Goal: Task Accomplishment & Management: Use online tool/utility

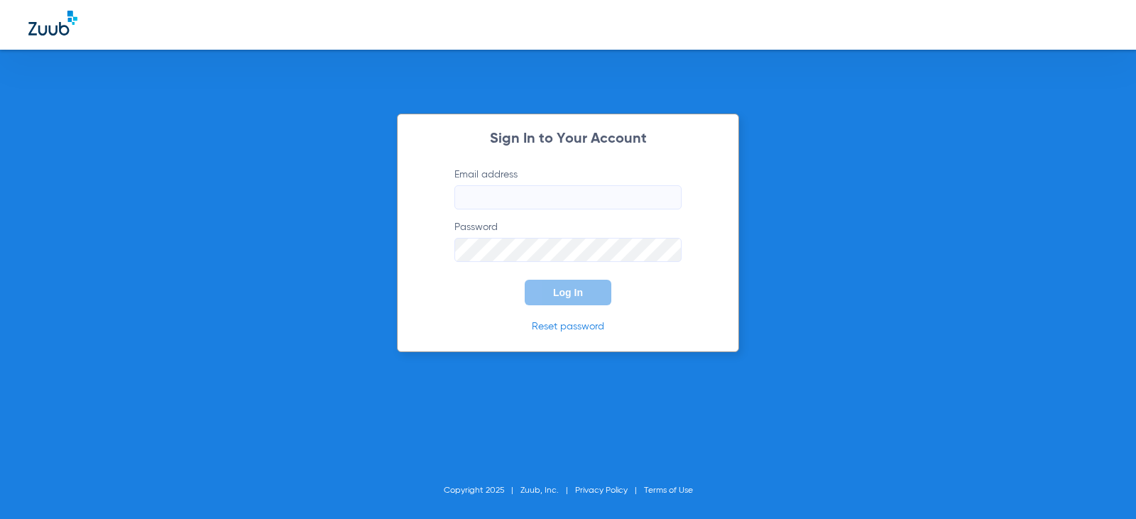
click at [515, 196] on input "Email address" at bounding box center [567, 197] width 227 height 24
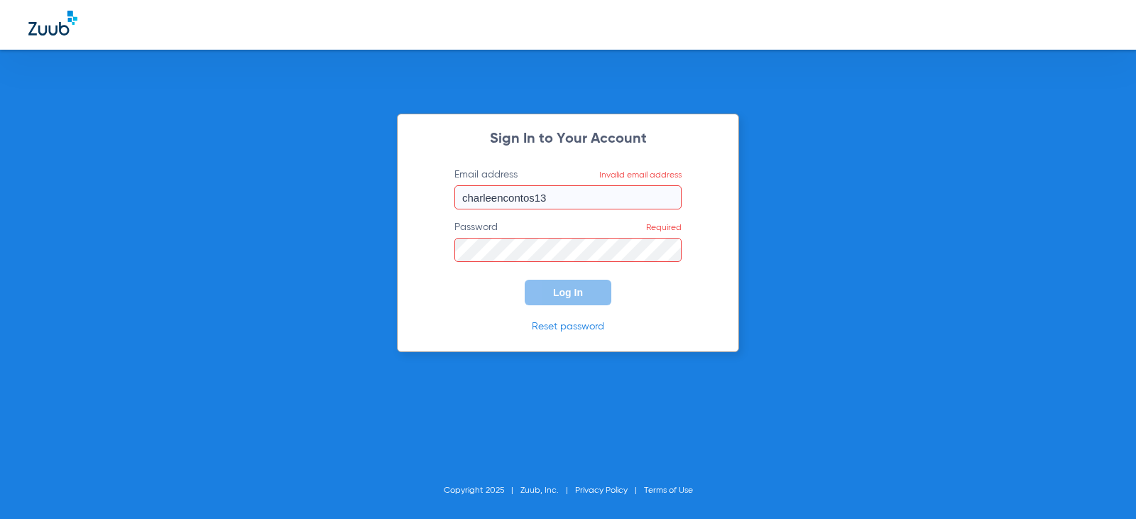
click at [556, 200] on input "charleencontos13" at bounding box center [567, 197] width 227 height 24
type input "[EMAIL_ADDRESS][DOMAIN_NAME]"
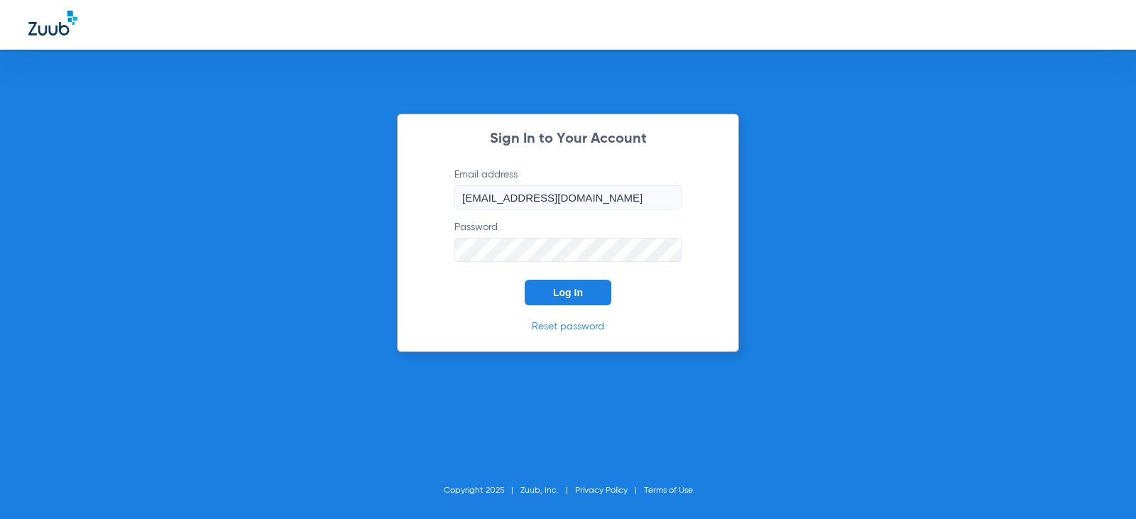
click at [525, 280] on button "Log In" at bounding box center [568, 293] width 87 height 26
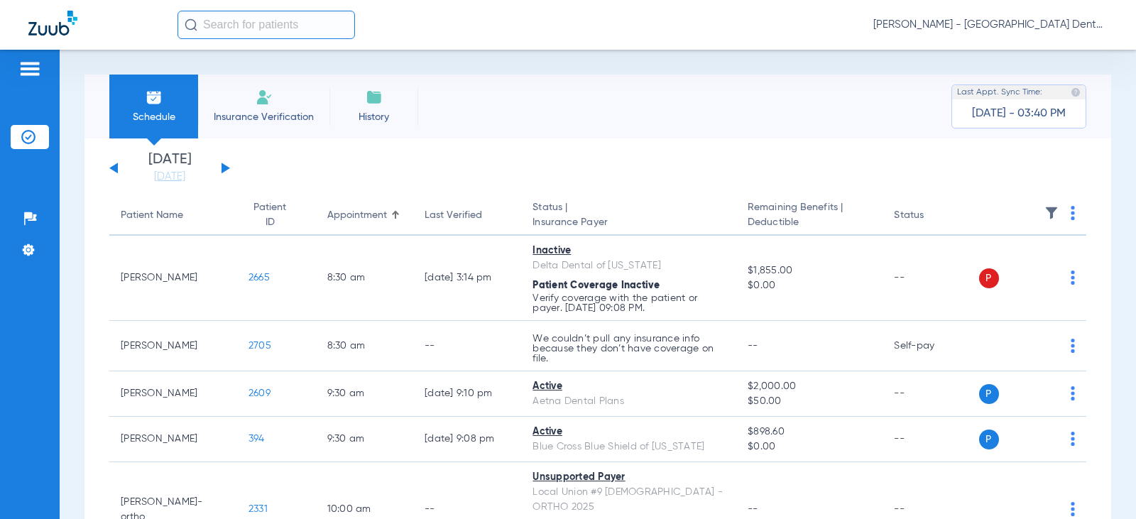
click at [155, 102] on img at bounding box center [154, 97] width 17 height 17
click at [224, 166] on button at bounding box center [225, 168] width 9 height 11
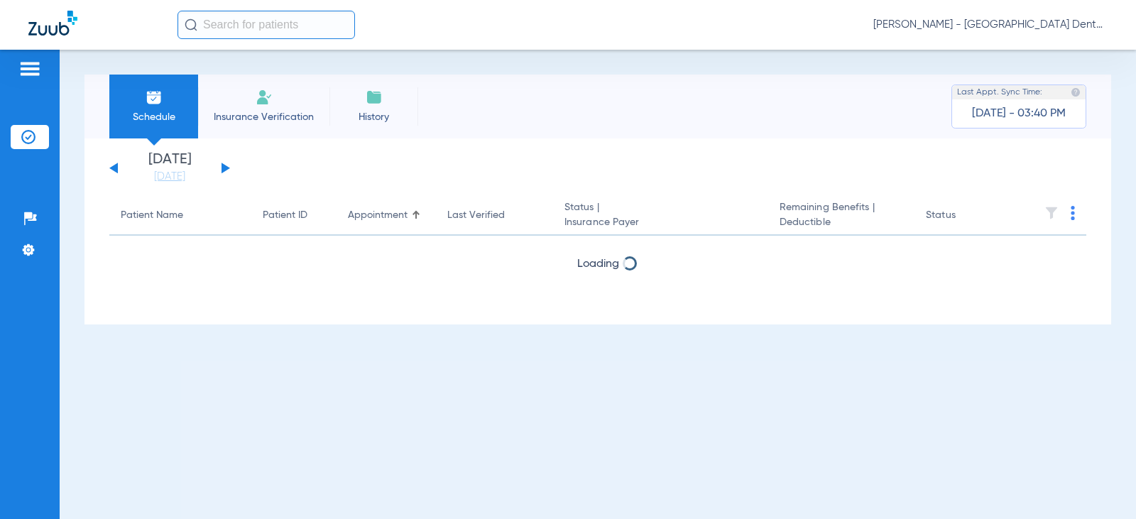
click at [224, 166] on button at bounding box center [225, 168] width 9 height 11
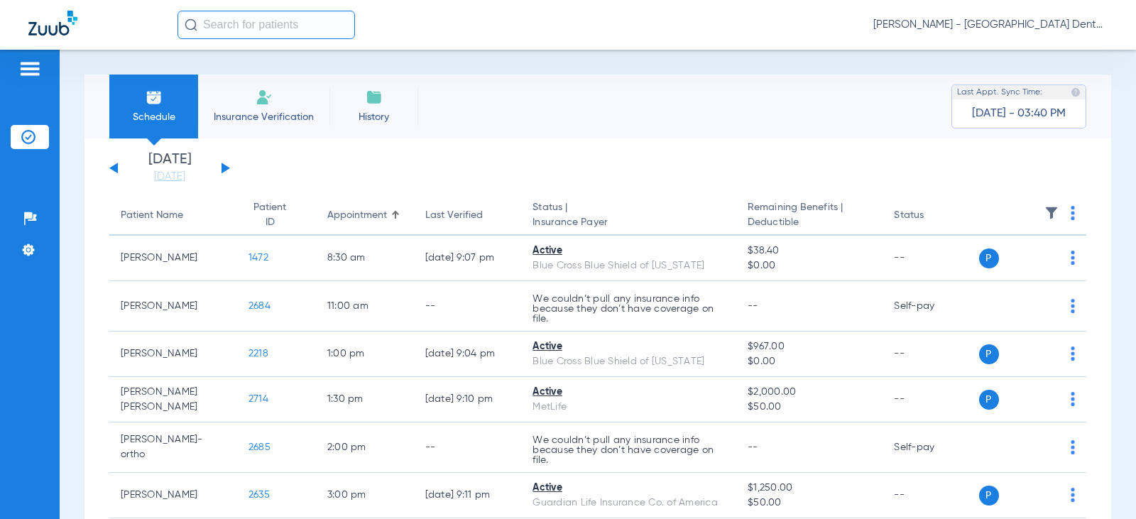
click at [224, 166] on button at bounding box center [225, 168] width 9 height 11
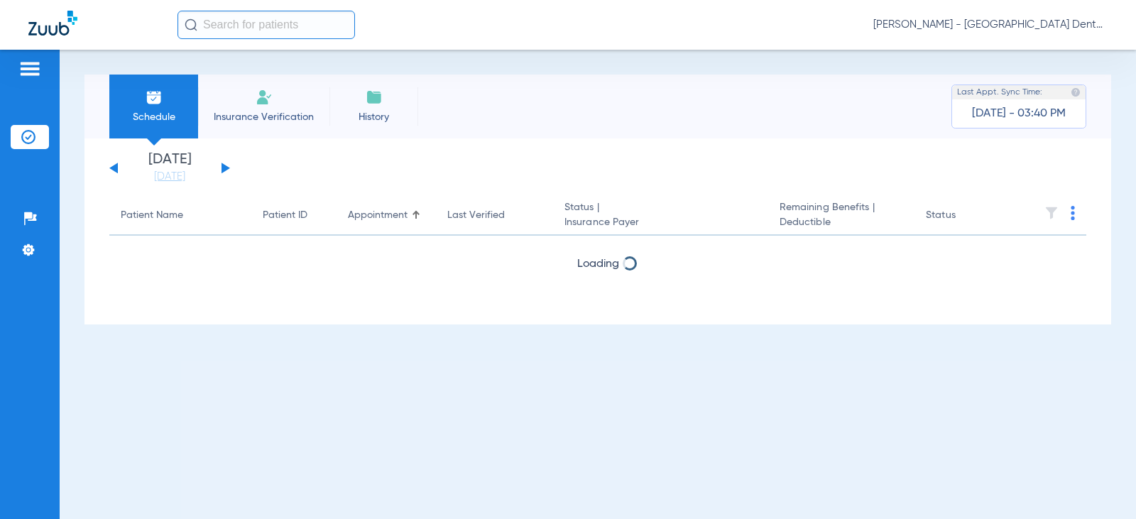
click at [224, 166] on button at bounding box center [225, 168] width 9 height 11
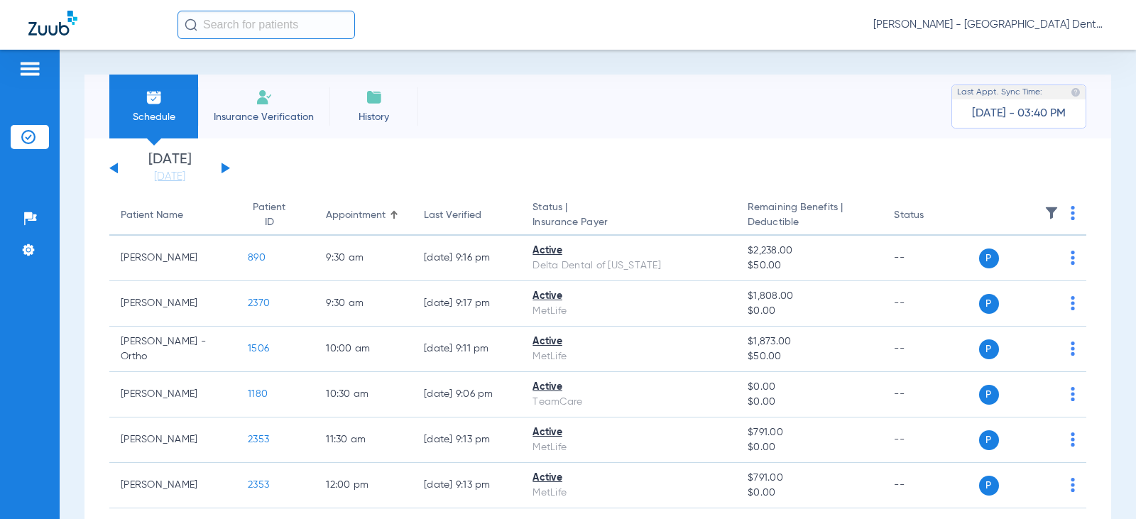
click at [224, 166] on button at bounding box center [225, 168] width 9 height 11
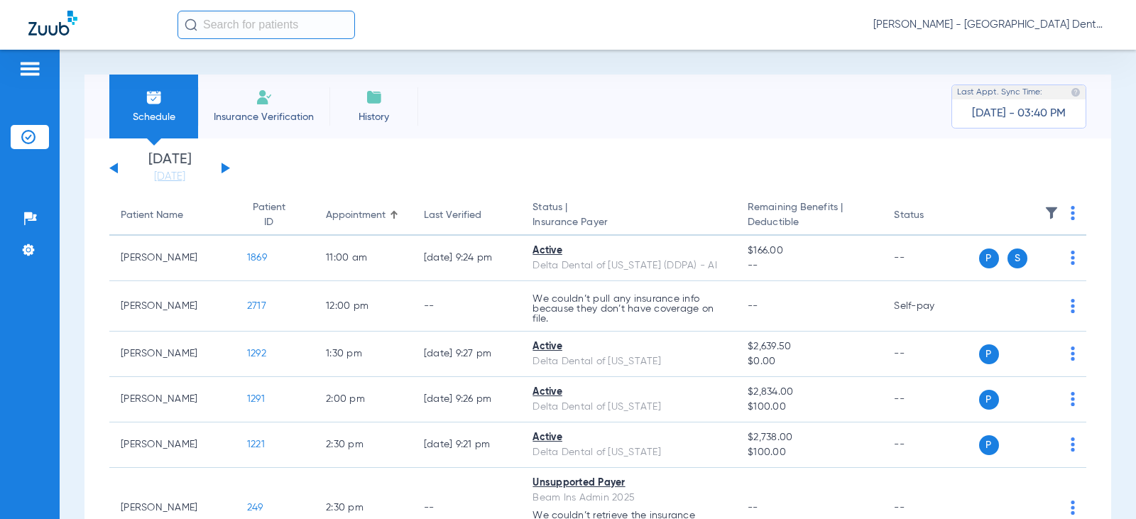
click at [224, 166] on button at bounding box center [225, 168] width 9 height 11
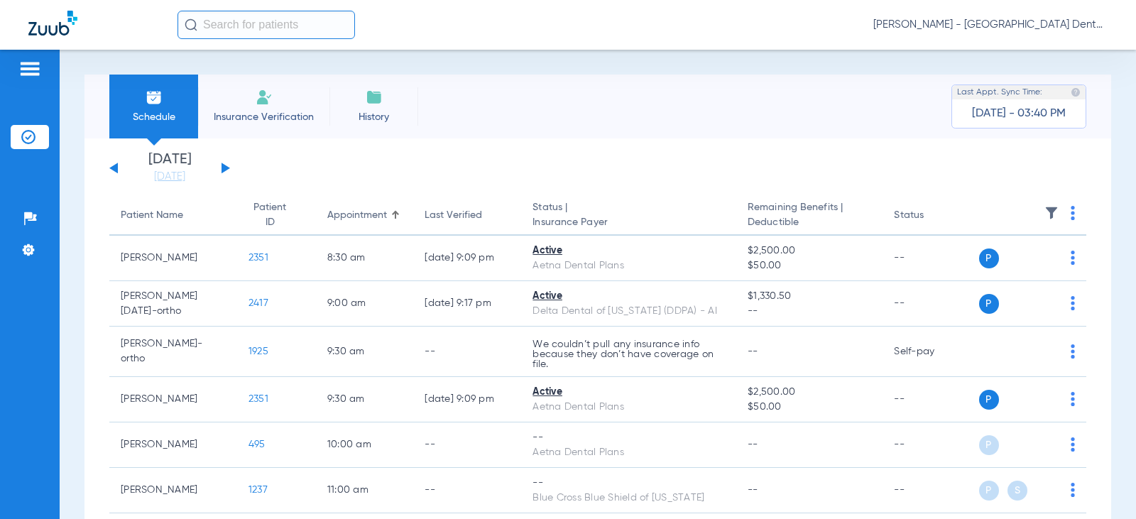
click at [224, 166] on button at bounding box center [225, 168] width 9 height 11
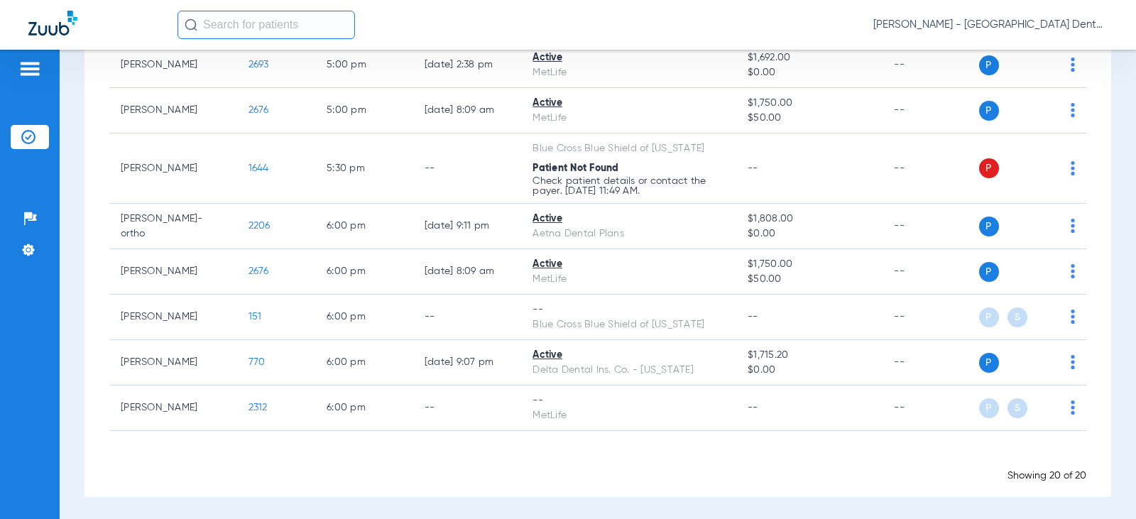
scroll to position [786, 0]
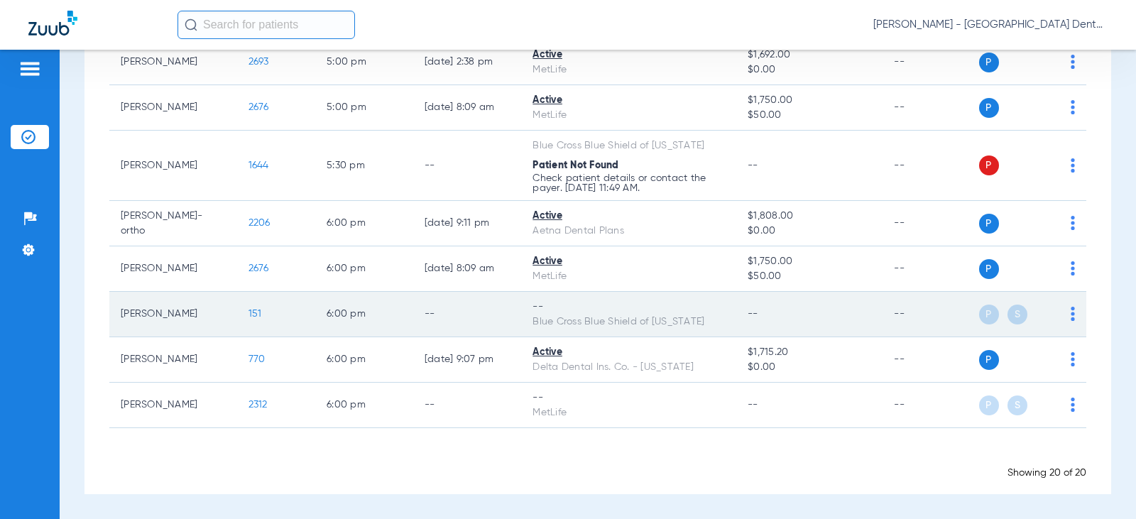
click at [1070, 311] on img at bounding box center [1072, 314] width 4 height 14
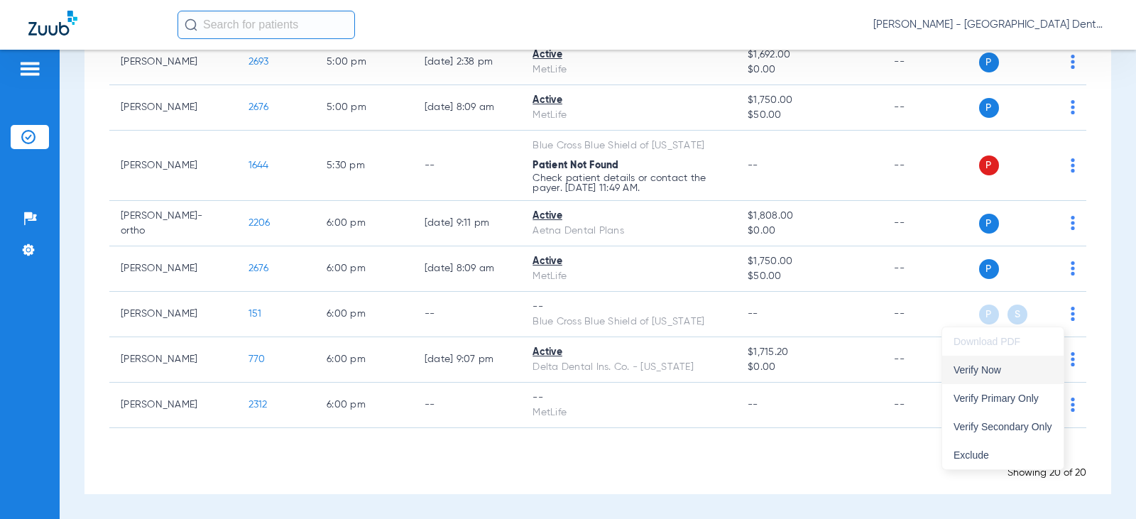
click at [990, 370] on span "Verify Now" at bounding box center [1002, 370] width 99 height 10
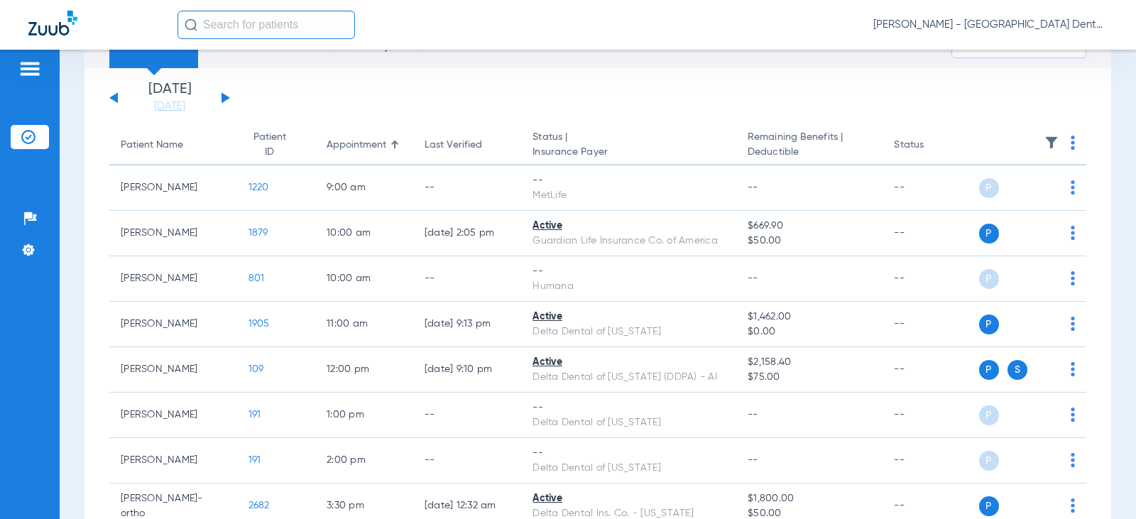
scroll to position [5, 0]
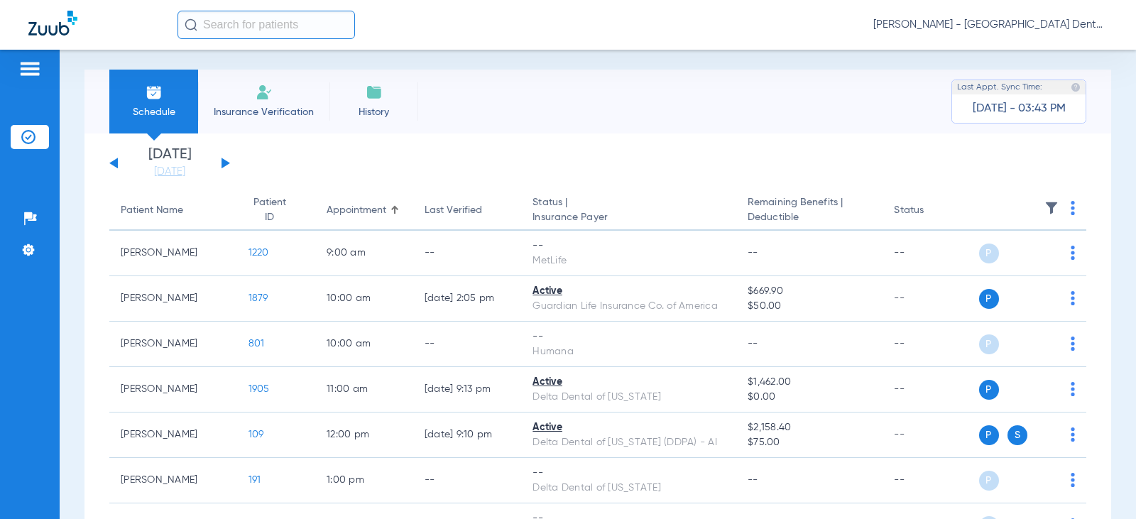
click at [114, 163] on button at bounding box center [113, 163] width 9 height 11
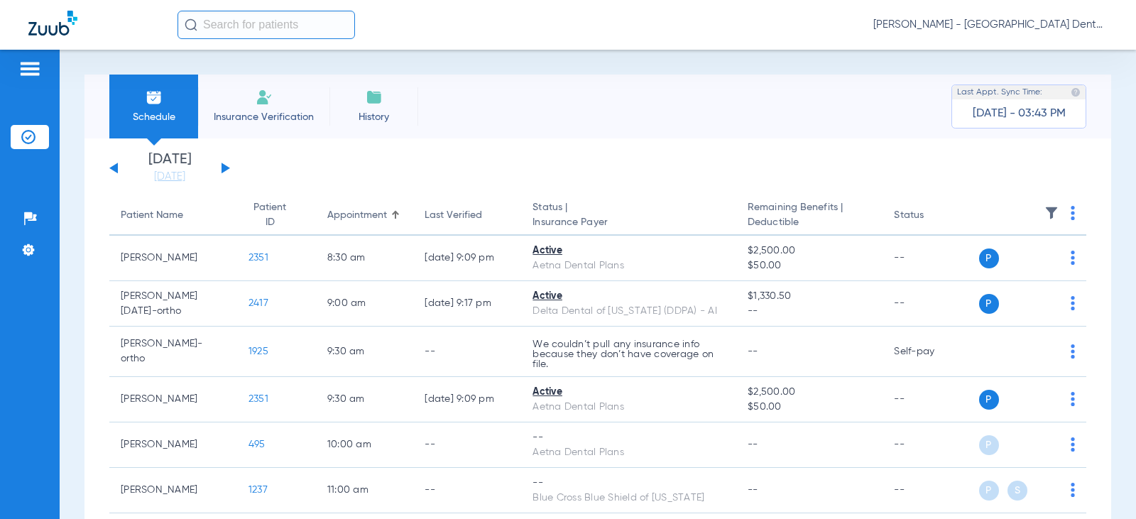
click at [114, 163] on div "[DATE] [DATE] [DATE] [DATE] [DATE] [DATE] [DATE] [DATE] [DATE] [DATE] [DATE] [D…" at bounding box center [169, 168] width 121 height 31
click at [114, 170] on button at bounding box center [113, 168] width 9 height 11
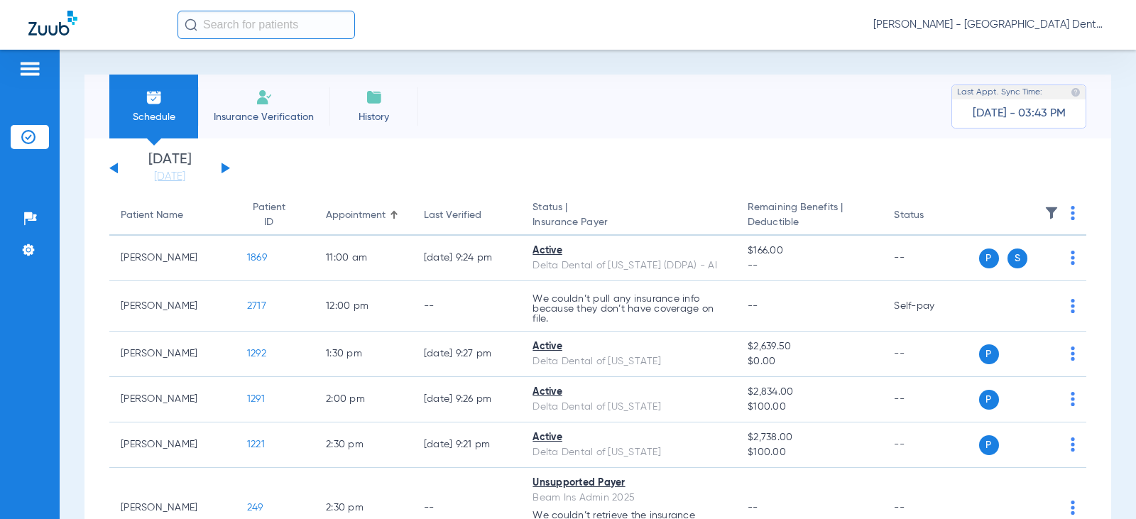
click at [115, 170] on button at bounding box center [113, 168] width 9 height 11
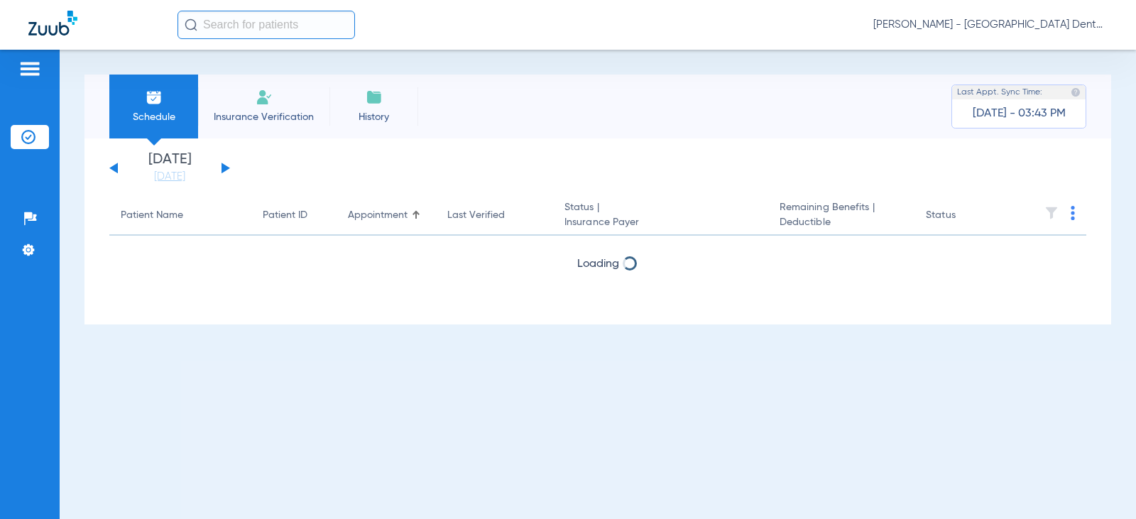
click at [115, 170] on button at bounding box center [113, 168] width 9 height 11
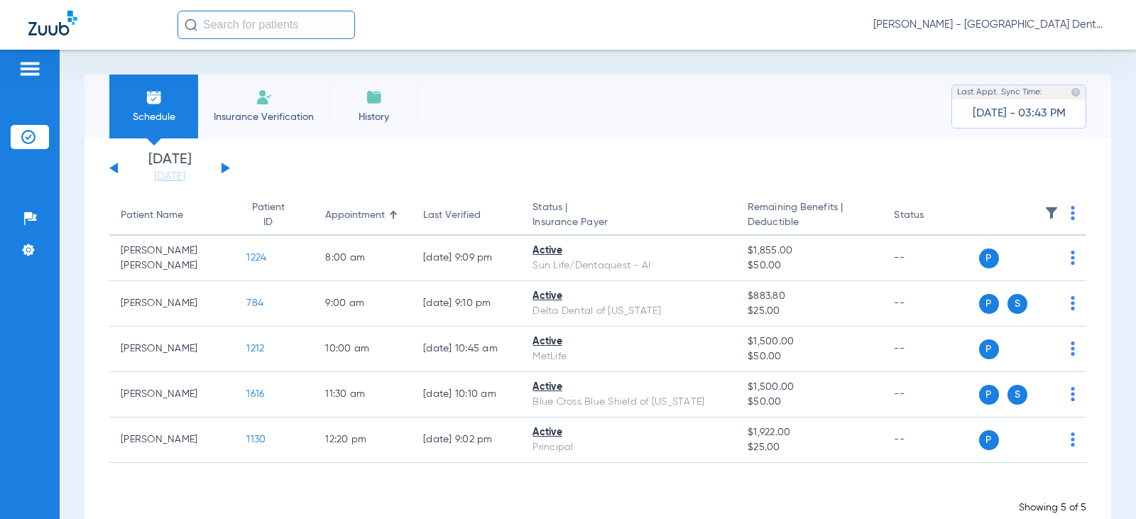
click at [115, 170] on button at bounding box center [113, 168] width 9 height 11
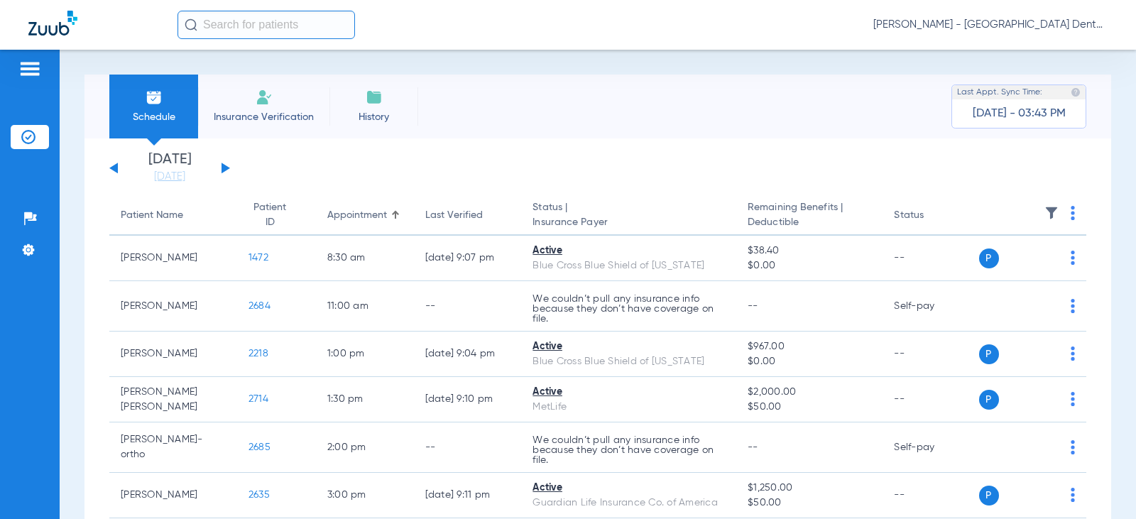
click at [115, 170] on button at bounding box center [113, 168] width 9 height 11
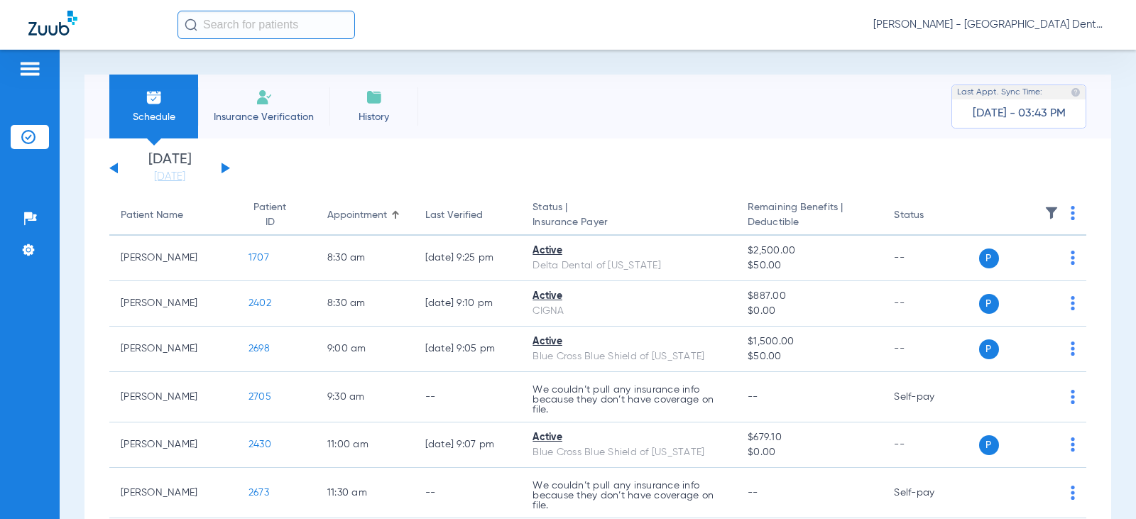
click at [115, 170] on button at bounding box center [113, 168] width 9 height 11
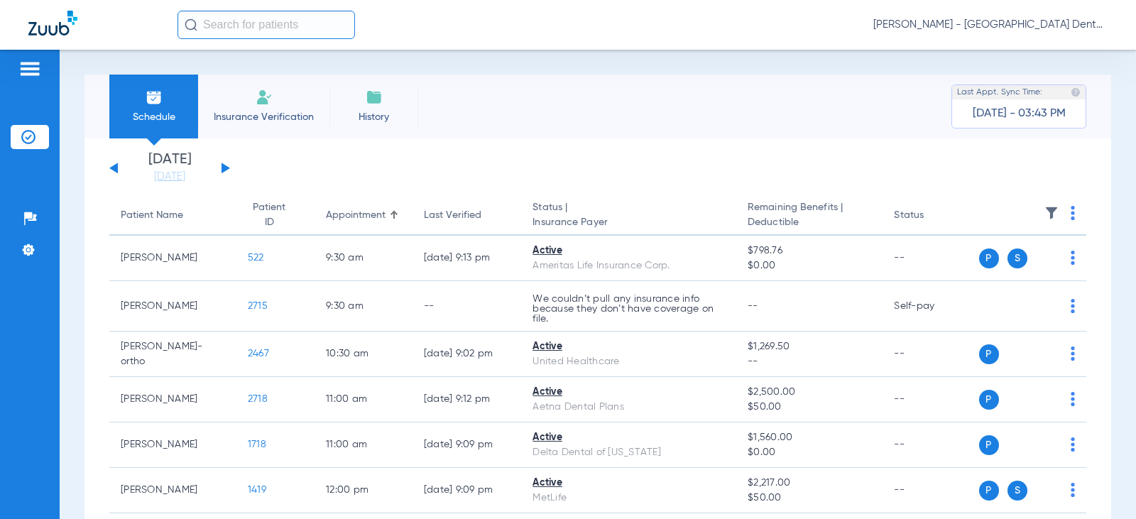
click at [115, 170] on button at bounding box center [113, 168] width 9 height 11
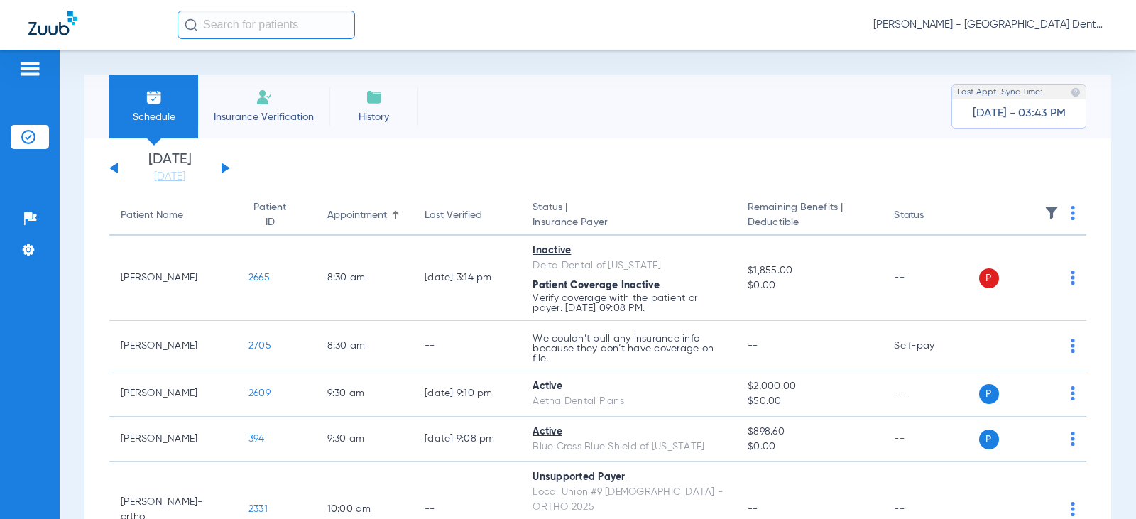
click at [175, 159] on li "[DATE] [DATE]" at bounding box center [169, 168] width 85 height 31
click at [172, 180] on link "[DATE]" at bounding box center [169, 177] width 85 height 14
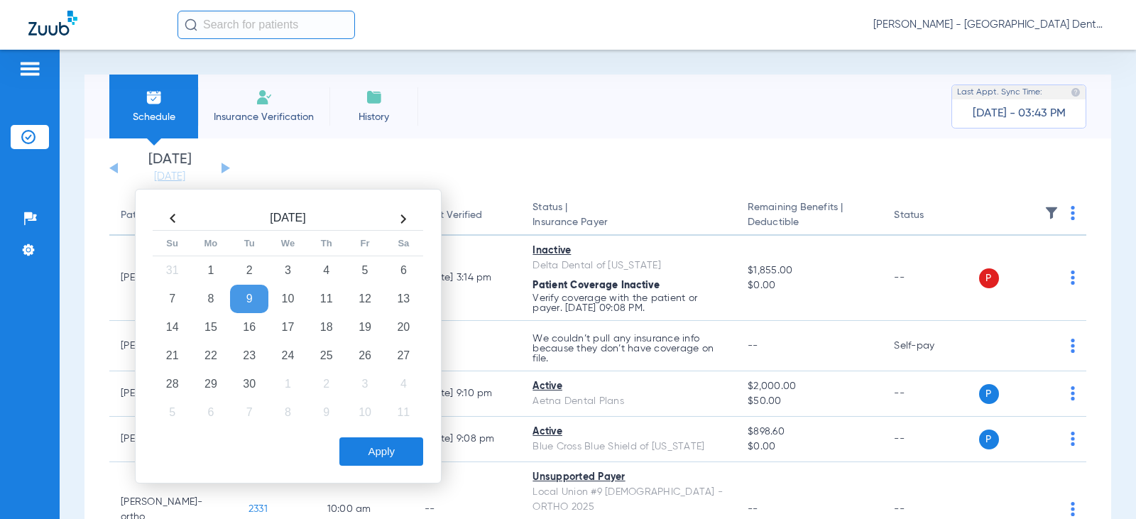
click at [237, 301] on td "9" at bounding box center [249, 299] width 38 height 28
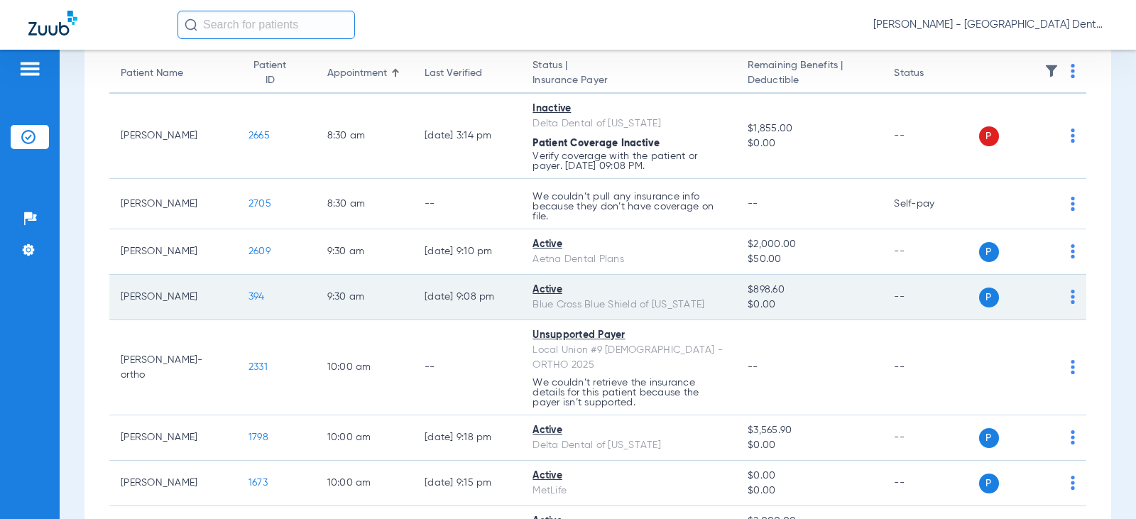
scroll to position [213, 0]
